Goal: Navigation & Orientation: Find specific page/section

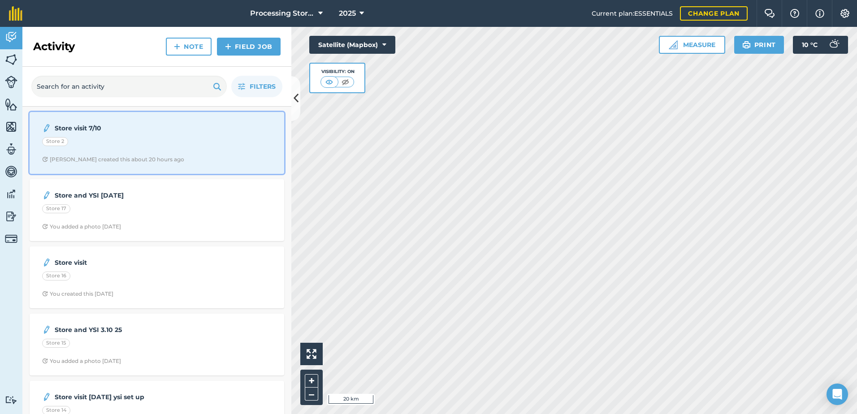
click at [129, 148] on div "Store 2" at bounding box center [157, 143] width 230 height 12
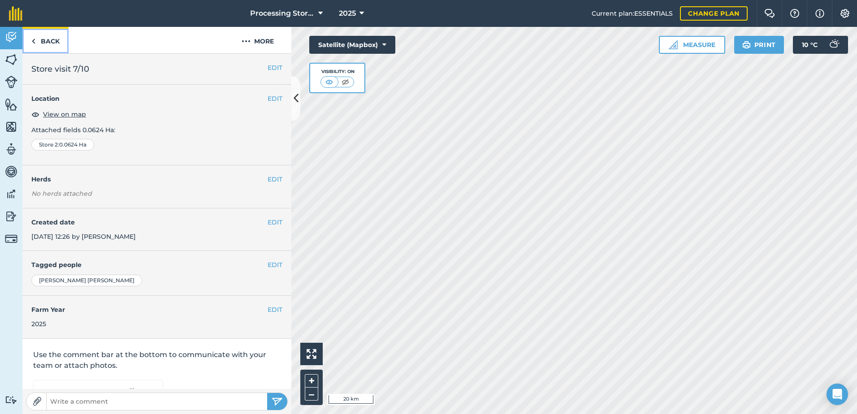
click at [34, 45] on img at bounding box center [33, 41] width 4 height 11
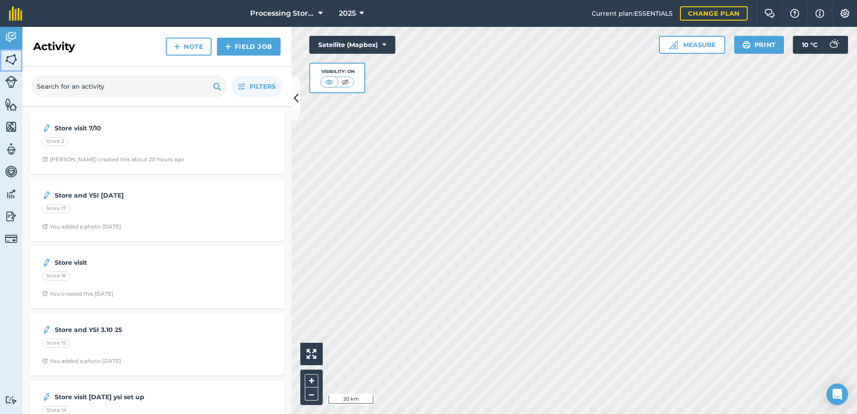
click at [13, 58] on img at bounding box center [11, 59] width 13 height 13
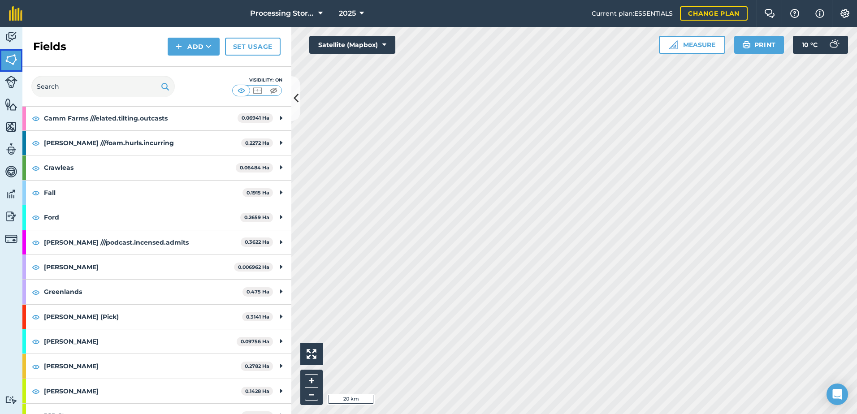
scroll to position [135, 0]
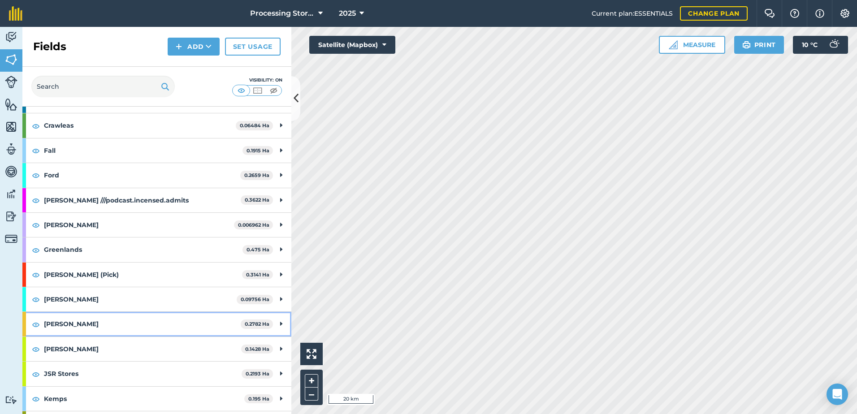
click at [149, 329] on strong "[PERSON_NAME]" at bounding box center [142, 324] width 197 height 24
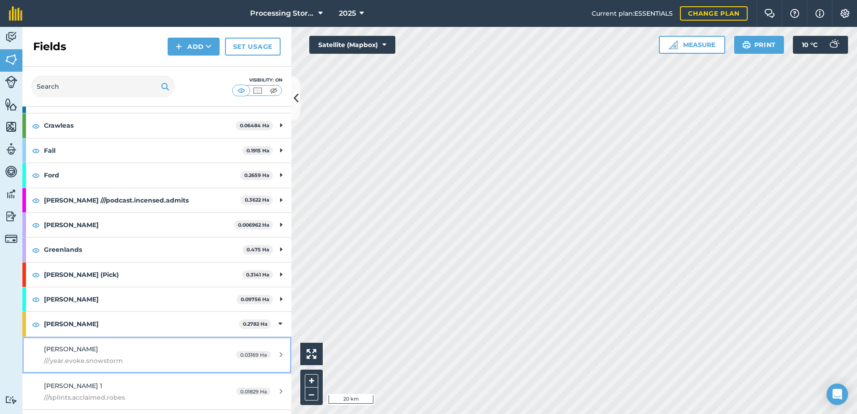
click at [154, 353] on div "[PERSON_NAME] ///year.evoke.snowstorm" at bounding box center [128, 355] width 169 height 22
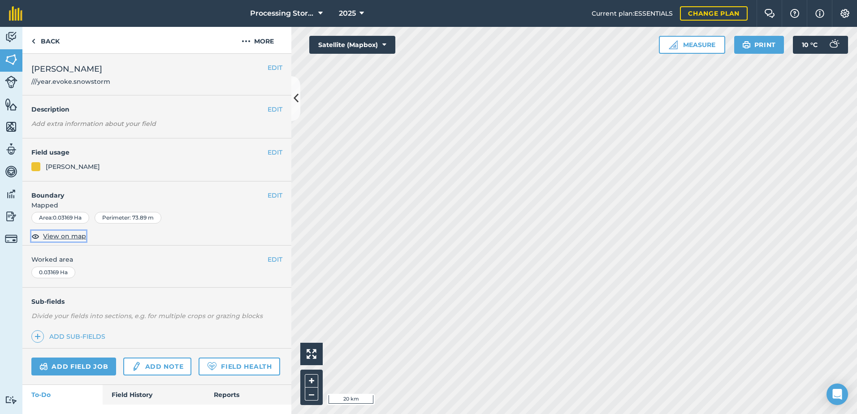
click at [73, 231] on span "View on map" at bounding box center [64, 236] width 43 height 10
